Goal: Transaction & Acquisition: Book appointment/travel/reservation

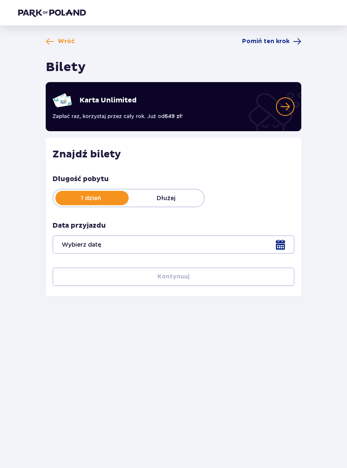
click at [55, 13] on img at bounding box center [52, 12] width 68 height 8
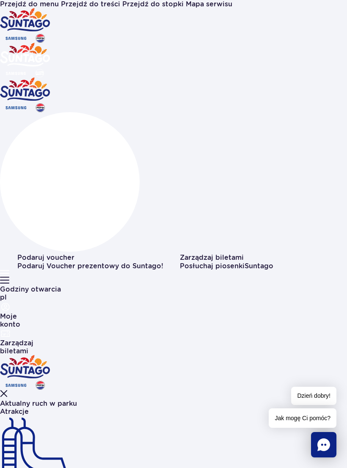
type input "2"
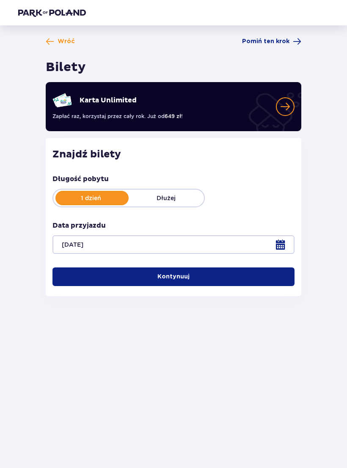
click at [246, 274] on button "Kontynuuj" at bounding box center [173, 277] width 242 height 19
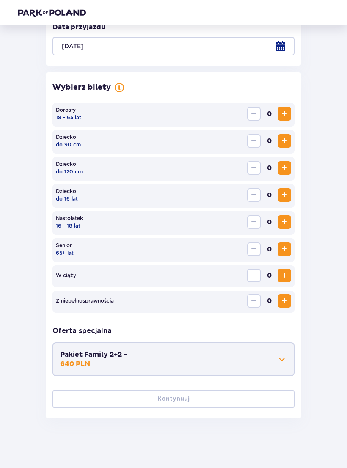
scroll to position [200, 0]
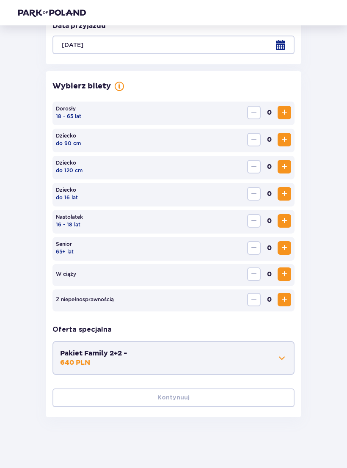
click at [285, 111] on span "Increase" at bounding box center [284, 113] width 10 height 10
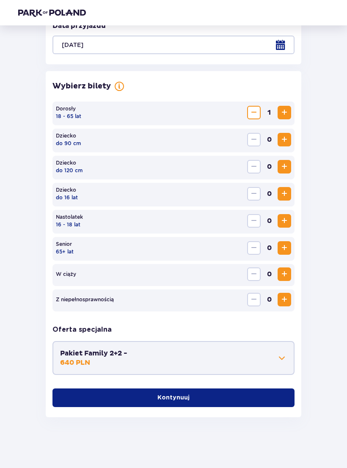
click at [285, 111] on span "Increase" at bounding box center [284, 113] width 10 height 10
click at [177, 397] on p "Kontynuuj" at bounding box center [173, 398] width 32 height 8
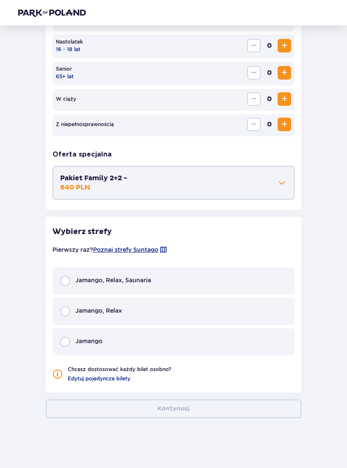
scroll to position [376, 0]
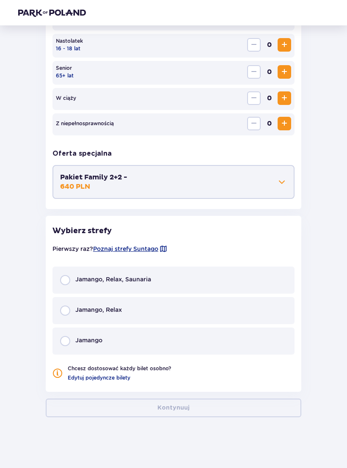
click at [64, 313] on input "radio" at bounding box center [65, 311] width 10 height 10
radio input "true"
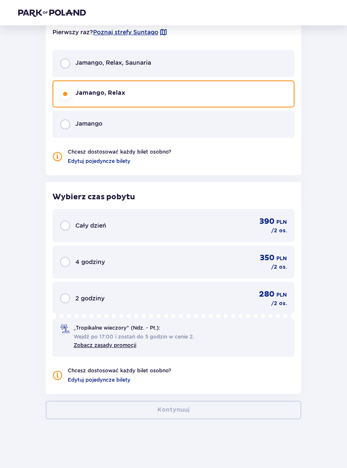
scroll to position [595, 0]
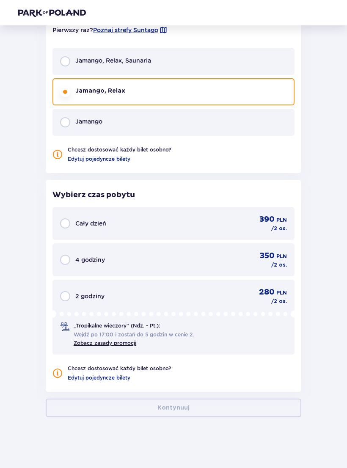
click at [66, 228] on input "radio" at bounding box center [65, 223] width 10 height 10
radio input "true"
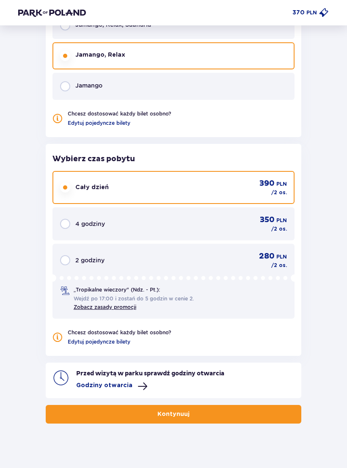
scroll to position [637, 0]
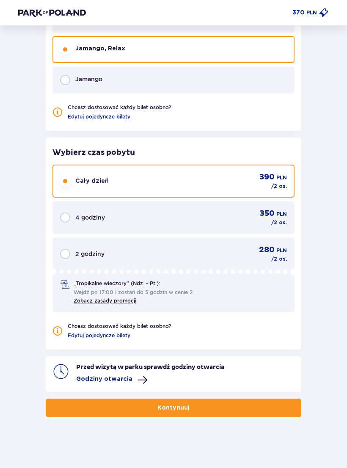
click at [181, 404] on p "Kontynuuj" at bounding box center [173, 408] width 32 height 8
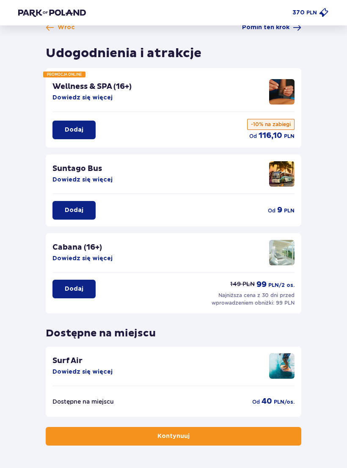
scroll to position [29, 0]
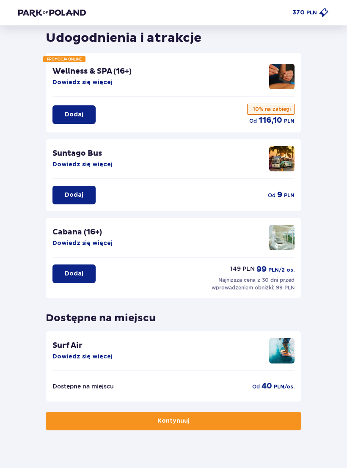
click at [75, 274] on p "Dodaj" at bounding box center [74, 274] width 19 height 8
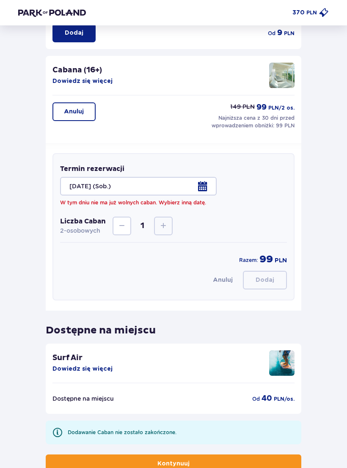
scroll to position [234, 0]
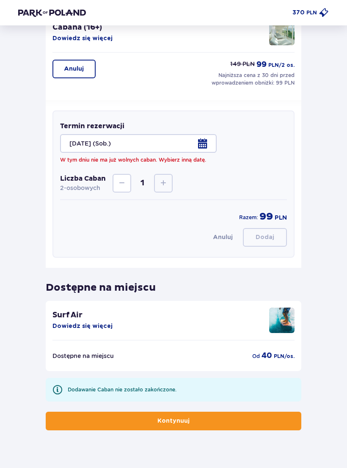
click at [79, 63] on button "Anuluj" at bounding box center [73, 69] width 43 height 19
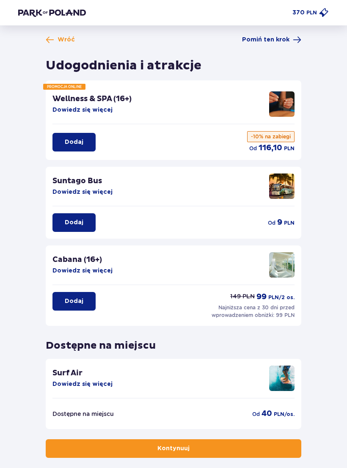
scroll to position [0, 0]
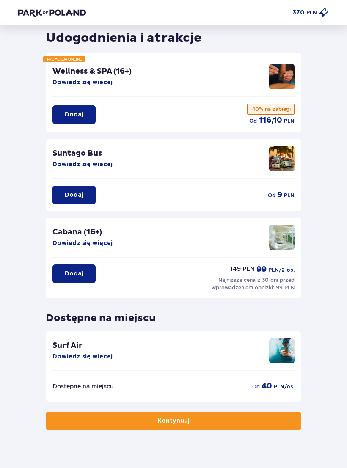
click at [200, 418] on button "Kontynuuj" at bounding box center [174, 421] width 256 height 19
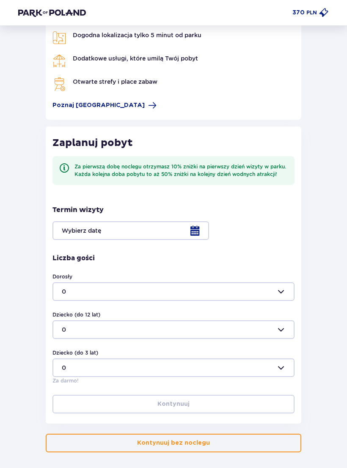
scroll to position [61, 0]
click at [198, 229] on div at bounding box center [173, 230] width 242 height 19
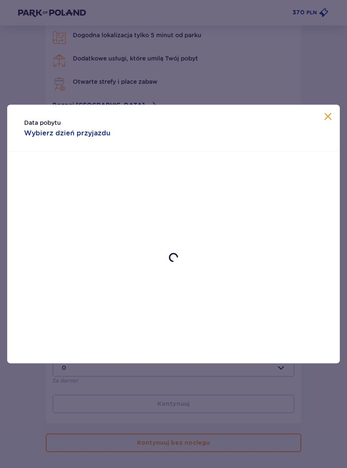
scroll to position [62, 0]
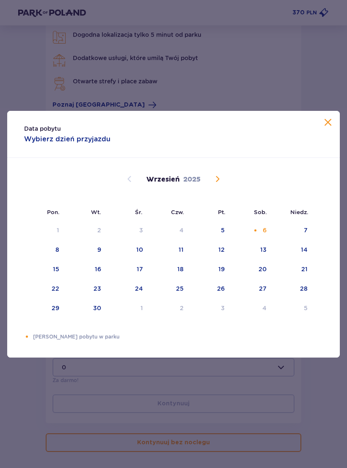
click at [268, 236] on div "6" at bounding box center [252, 230] width 42 height 19
click at [308, 237] on div "7" at bounding box center [293, 230] width 41 height 19
type input "06.09.25 - 07.09.25"
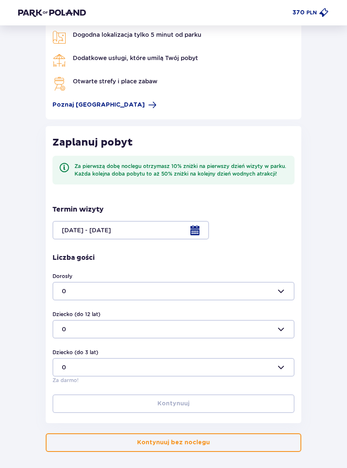
click at [287, 288] on div at bounding box center [173, 291] width 242 height 19
click at [60, 351] on span "2" at bounding box center [173, 349] width 240 height 17
type input "2"
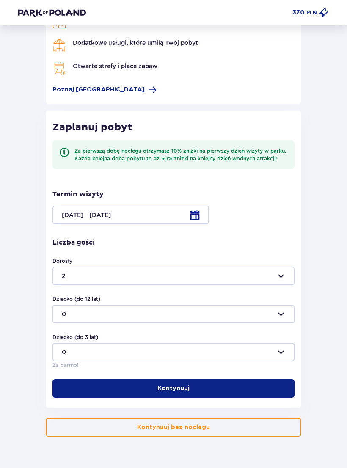
scroll to position [83, 0]
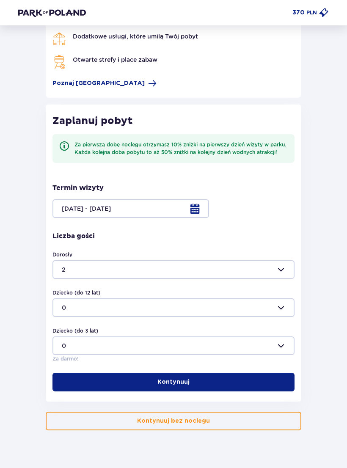
click at [188, 381] on span "button" at bounding box center [191, 382] width 8 height 8
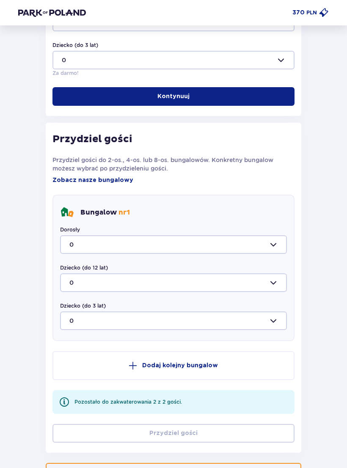
scroll to position [420, 0]
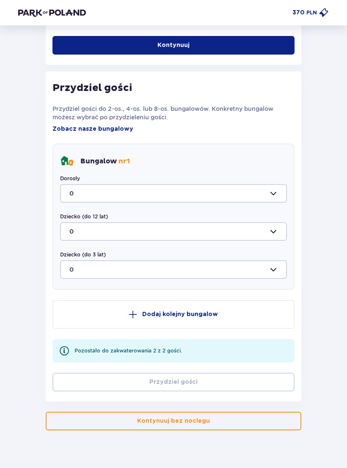
click at [278, 189] on div at bounding box center [173, 193] width 227 height 19
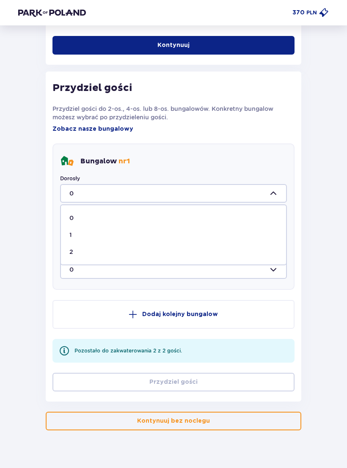
click at [75, 252] on div "2" at bounding box center [173, 252] width 208 height 8
type input "2"
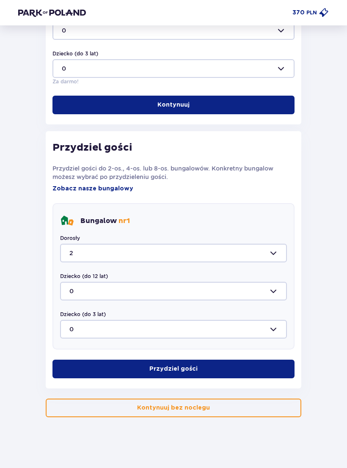
scroll to position [348, 0]
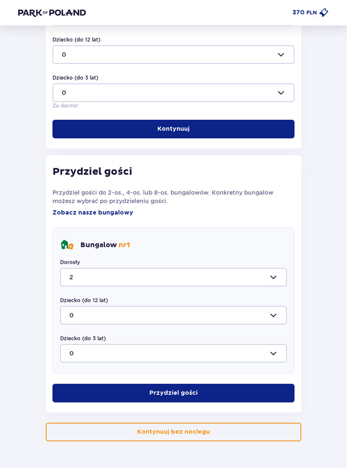
click at [199, 392] on span "button" at bounding box center [199, 393] width 8 height 8
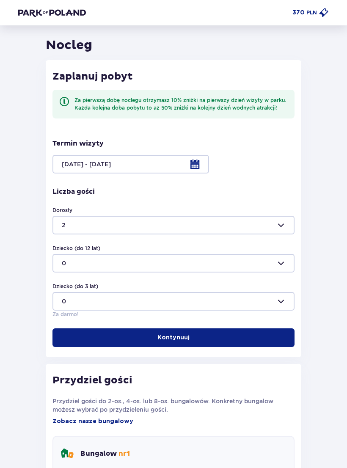
scroll to position [0, 0]
